Goal: Task Accomplishment & Management: Complete application form

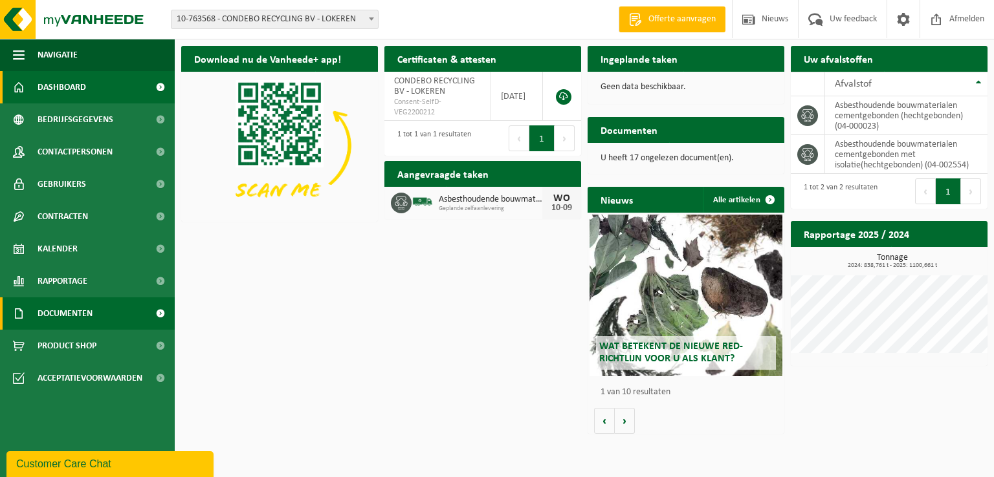
click at [67, 314] on span "Documenten" at bounding box center [65, 314] width 55 height 32
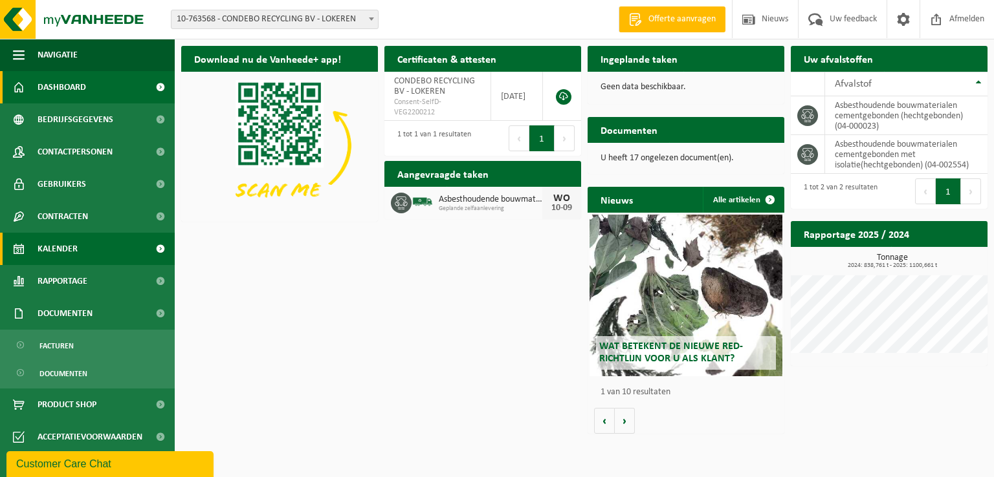
click at [65, 242] on span "Kalender" at bounding box center [58, 249] width 40 height 32
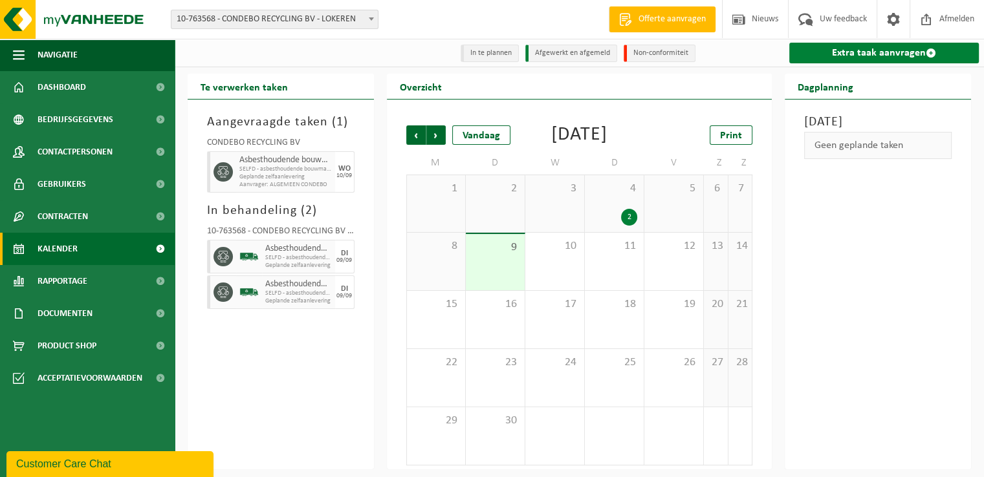
click at [838, 56] on link "Extra taak aanvragen" at bounding box center [884, 53] width 190 height 21
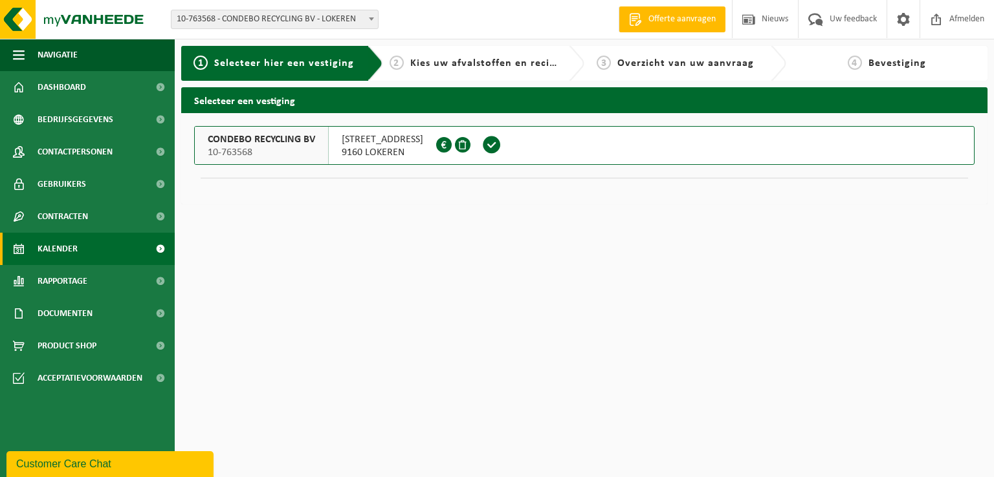
drag, startPoint x: 72, startPoint y: 256, endPoint x: 126, endPoint y: 256, distance: 53.1
click at [72, 256] on span "Kalender" at bounding box center [58, 249] width 40 height 32
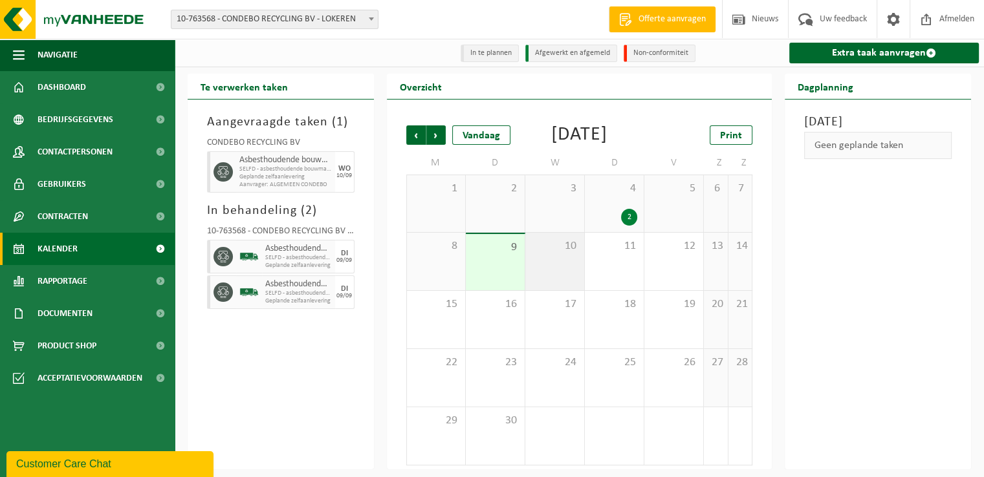
click at [561, 285] on div "10" at bounding box center [554, 262] width 59 height 58
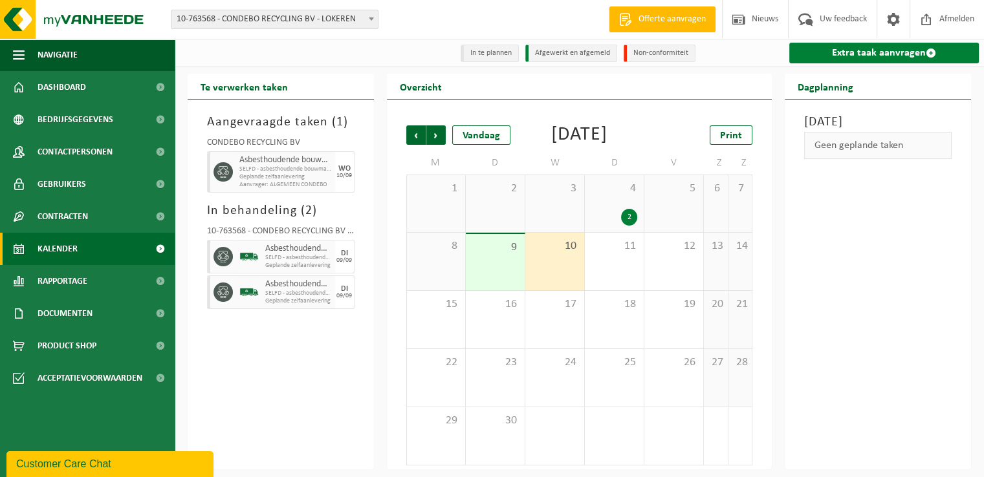
click at [850, 58] on link "Extra taak aanvragen" at bounding box center [884, 53] width 190 height 21
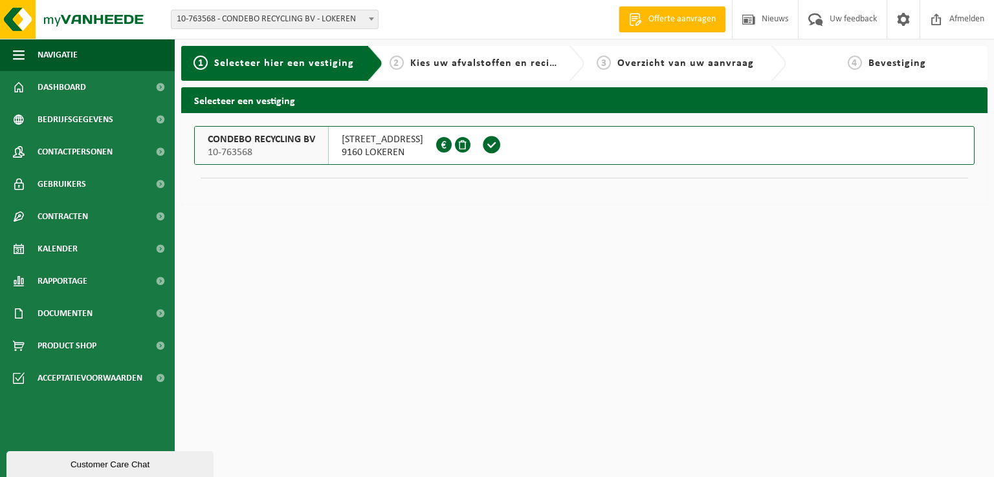
click at [496, 144] on span at bounding box center [491, 144] width 19 height 19
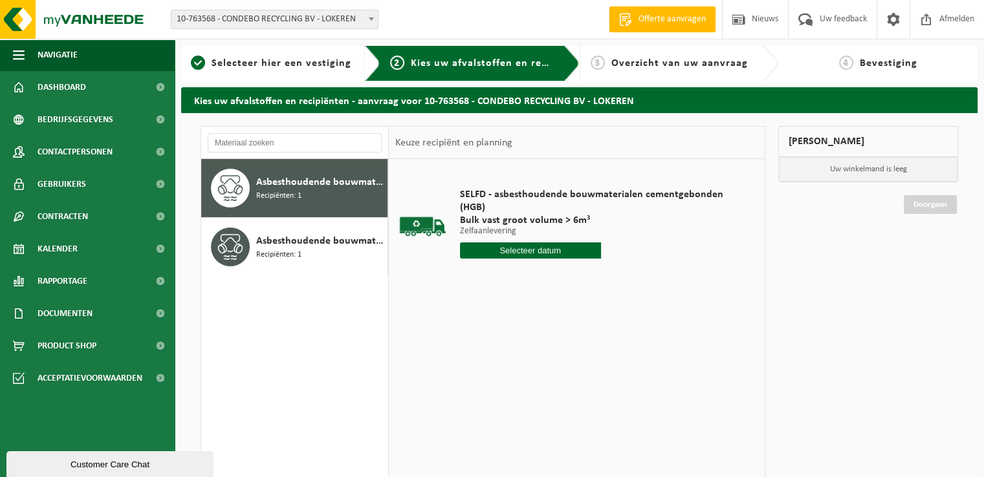
click at [527, 249] on input "text" at bounding box center [530, 251] width 141 height 16
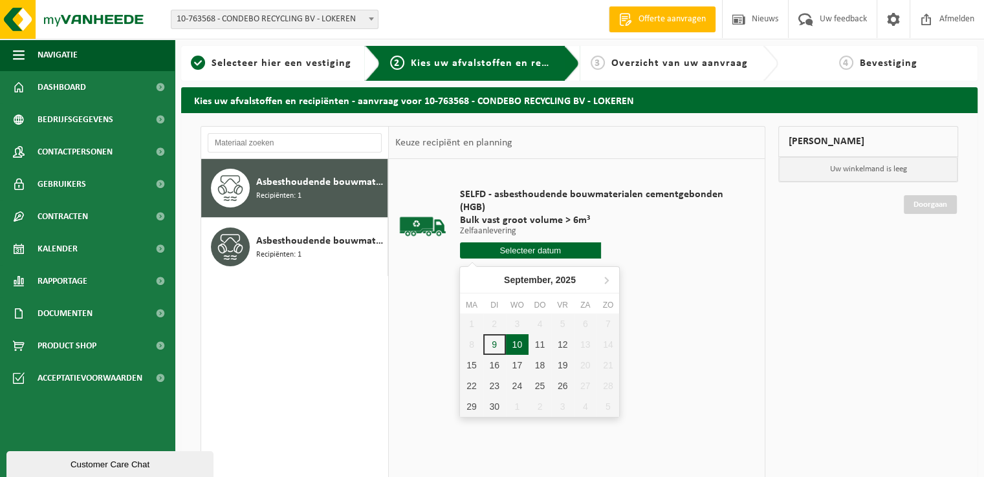
click at [513, 347] on div "10" at bounding box center [517, 344] width 23 height 21
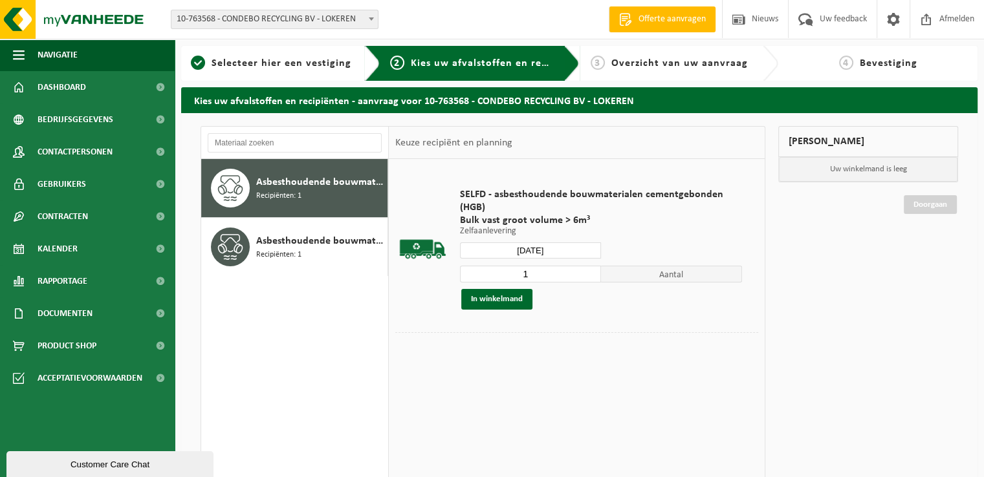
type input "Van [DATE]"
type input "2"
click at [591, 270] on input "2" at bounding box center [530, 274] width 141 height 17
click at [503, 300] on button "In winkelmand" at bounding box center [496, 299] width 71 height 21
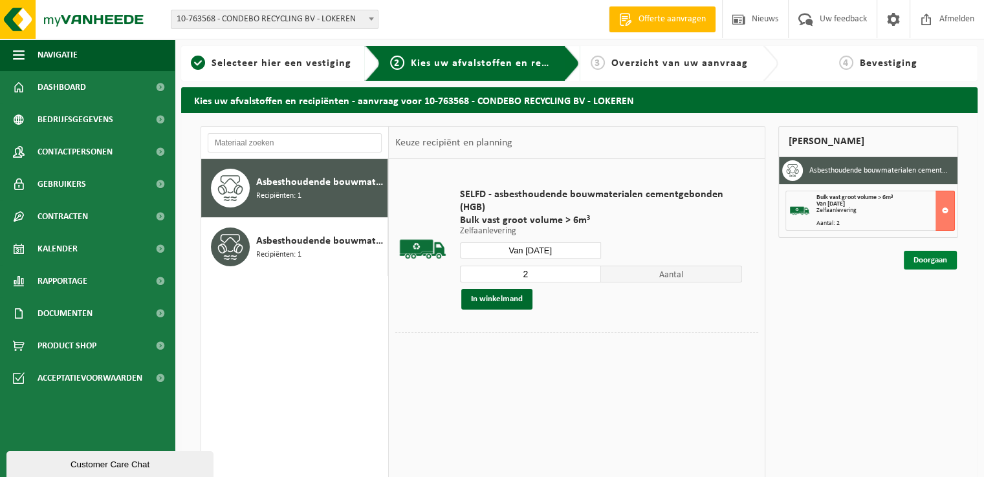
click at [935, 260] on link "Doorgaan" at bounding box center [930, 260] width 53 height 19
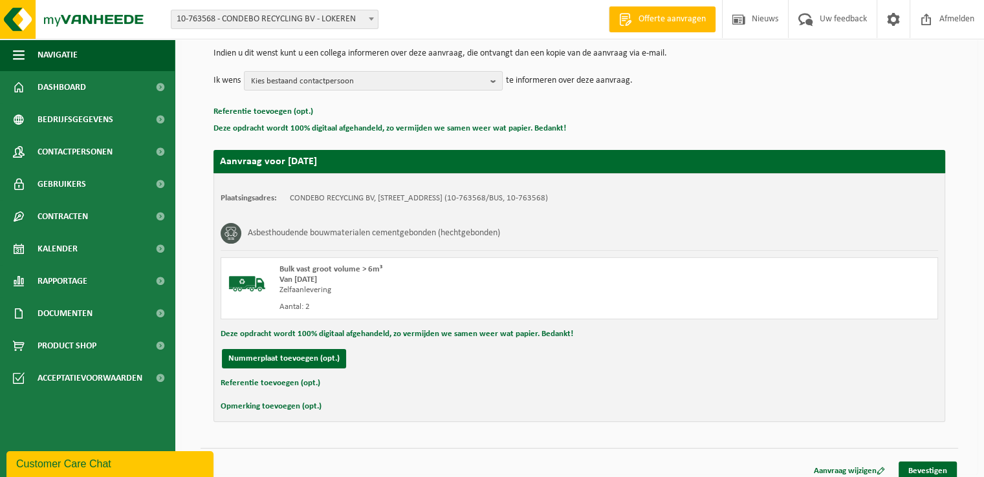
scroll to position [142, 0]
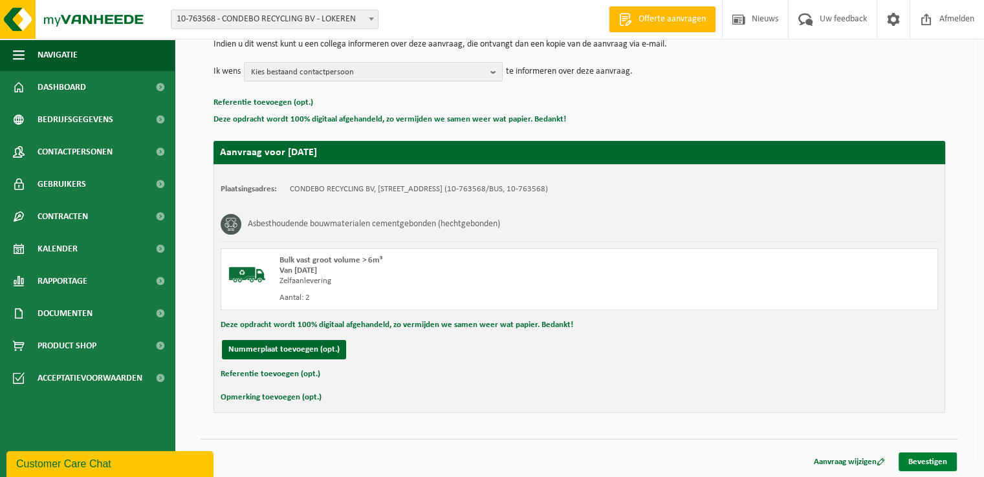
click at [917, 459] on link "Bevestigen" at bounding box center [928, 462] width 58 height 19
